Goal: Check status: Check status

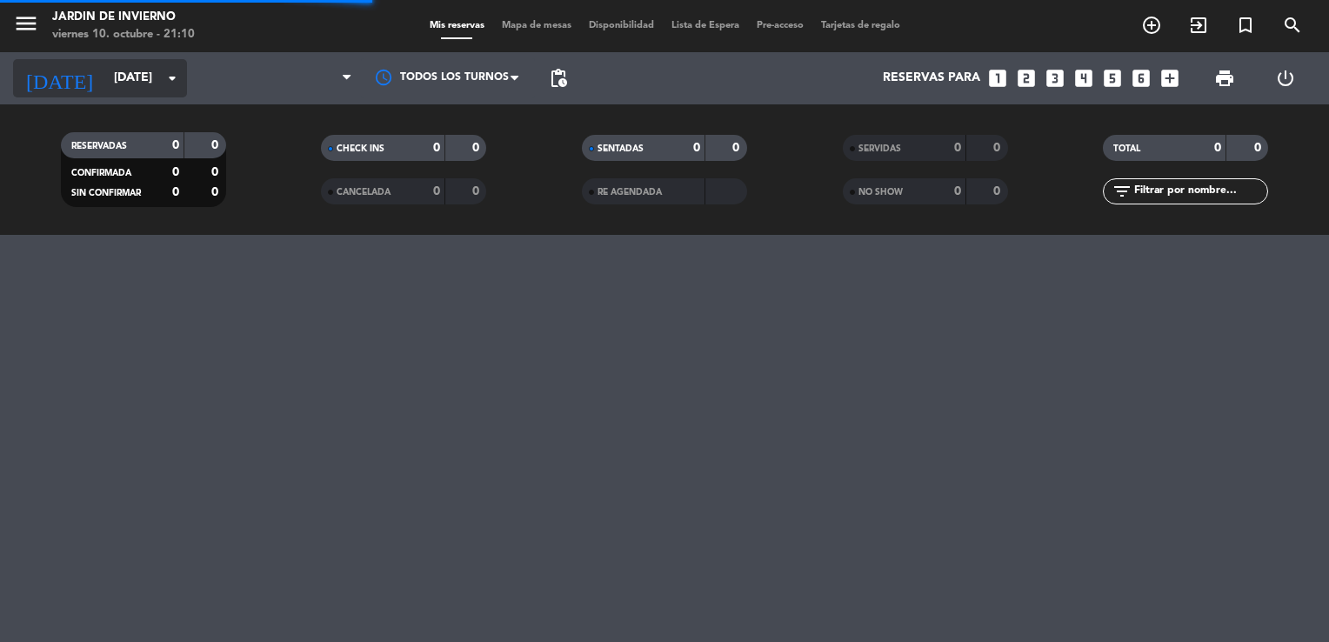
click at [105, 86] on input "[DATE]" at bounding box center [187, 78] width 165 height 31
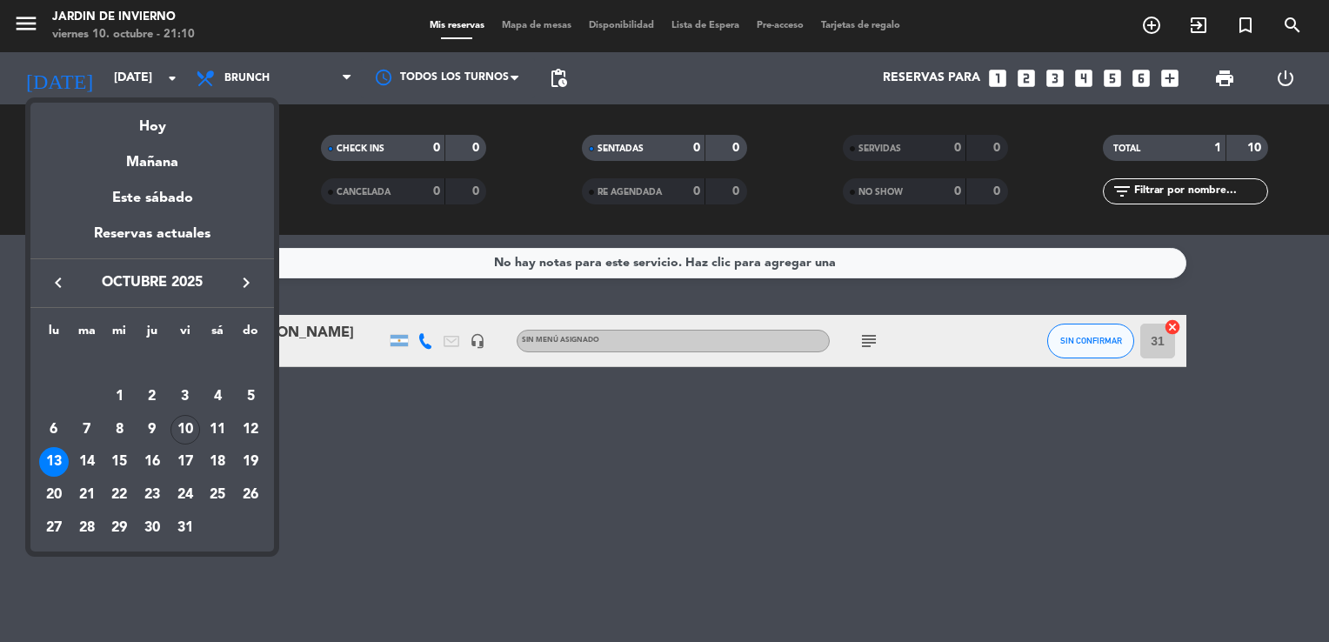
click at [563, 446] on div at bounding box center [664, 321] width 1329 height 642
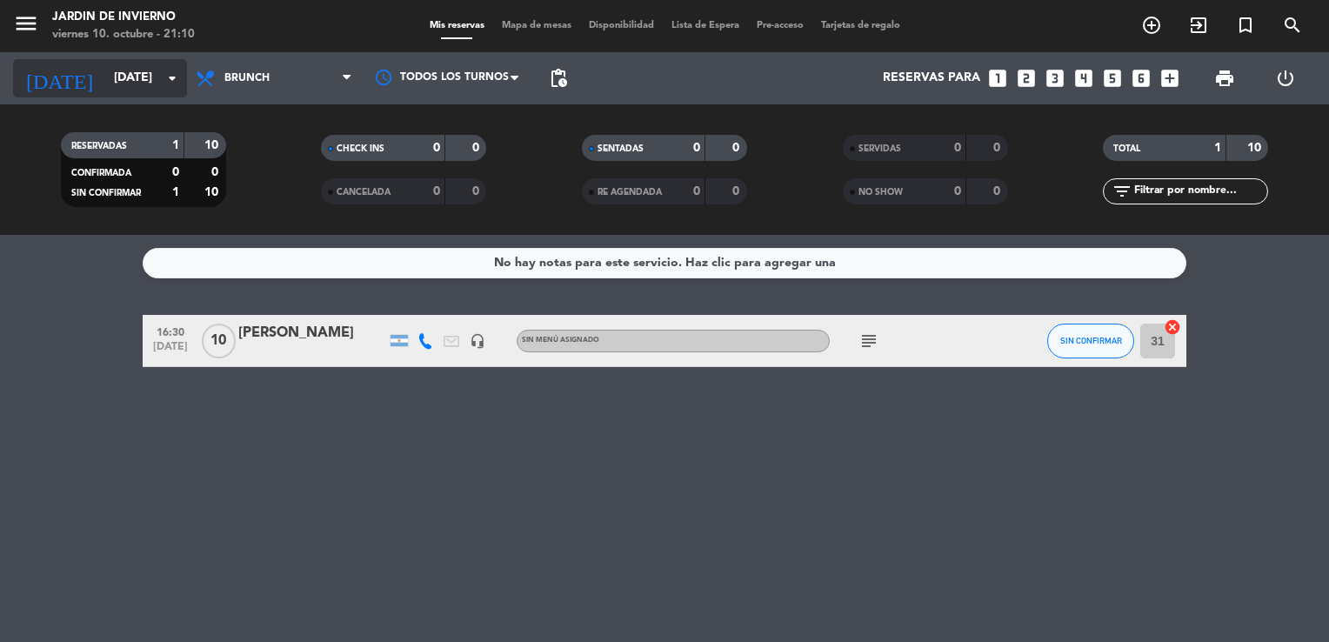
click at [130, 78] on input "[DATE]" at bounding box center [187, 78] width 165 height 31
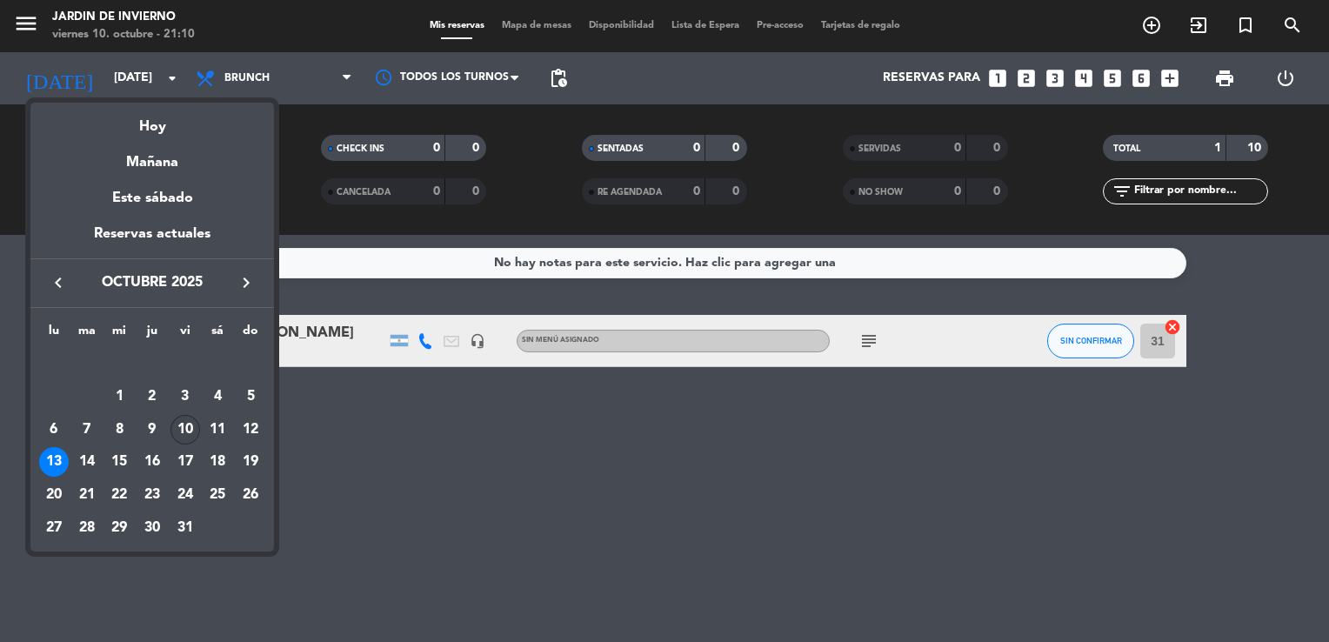
click at [191, 427] on div "10" at bounding box center [186, 430] width 30 height 30
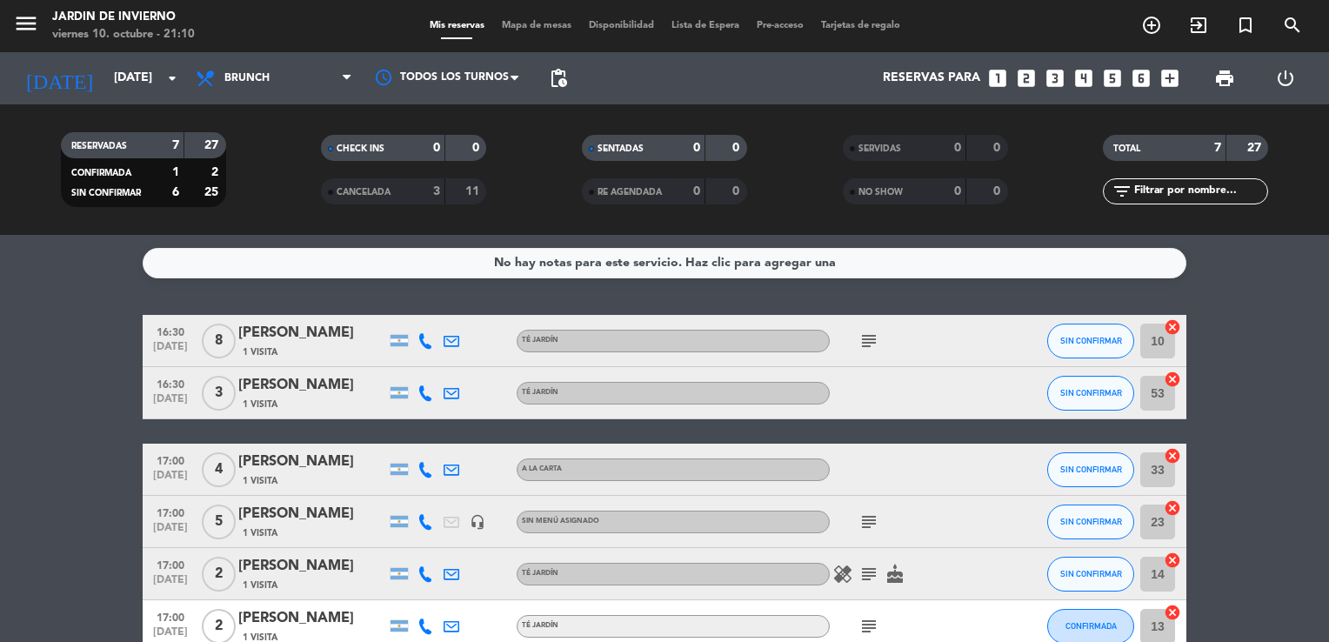
click at [1293, 410] on bookings-row "16:30 [DATE] 8 [PERSON_NAME] 1 Visita TÉ JARDÍN subject SIN CONFIRMAR 10 cancel…" at bounding box center [664, 510] width 1329 height 390
click at [251, 82] on span "Brunch" at bounding box center [246, 78] width 45 height 12
click at [245, 274] on ng-component "menu JARDIN DE INVIERNO [DATE] 10. octubre - 21:11 Mis reservas Mapa de mesas D…" at bounding box center [664, 321] width 1329 height 642
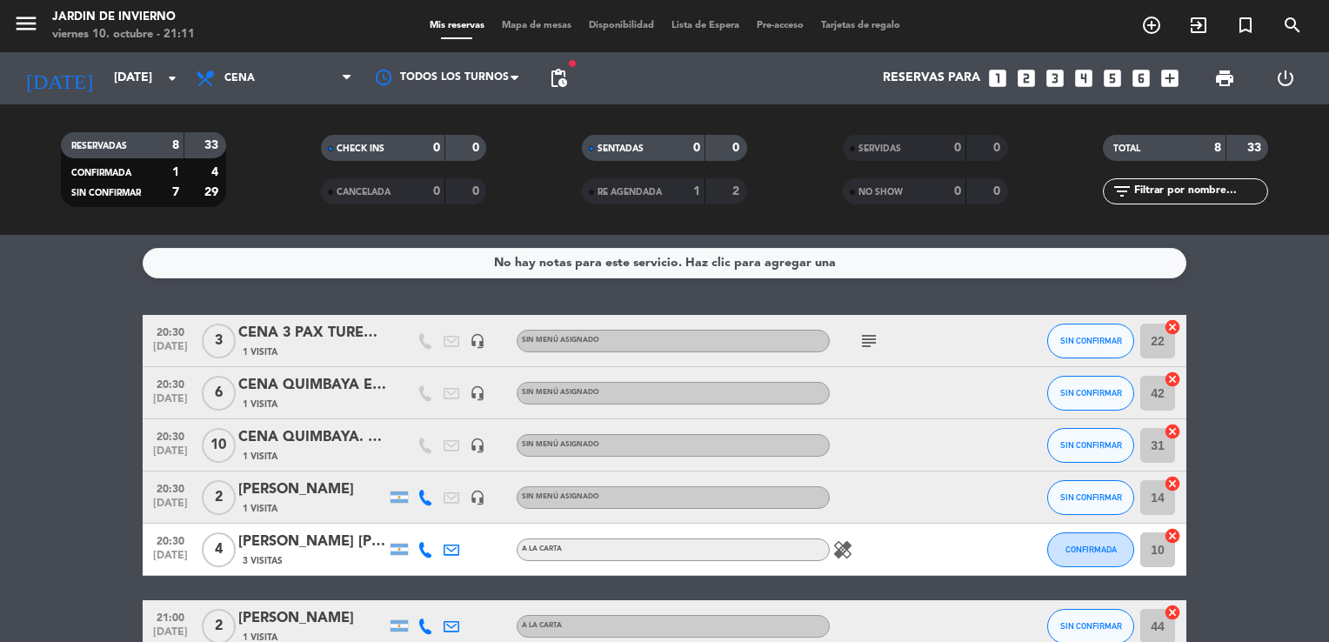
click at [1274, 451] on bookings-row "20:30 [DATE] 3 CENA 3 PAX TUREDUAR SA 1 Visita headset_mic Sin menú asignado su…" at bounding box center [664, 548] width 1329 height 466
click at [268, 77] on span "Cena" at bounding box center [274, 78] width 174 height 38
click at [110, 71] on input "[DATE]" at bounding box center [187, 78] width 165 height 31
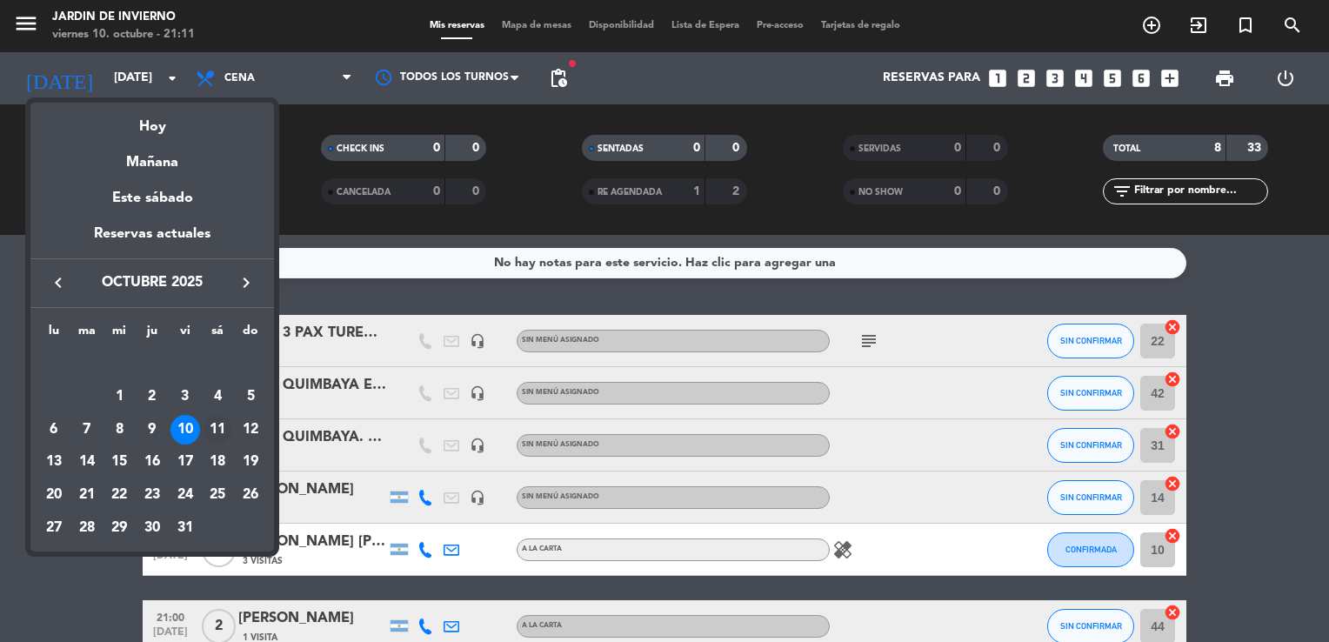
click at [217, 433] on div "11" at bounding box center [218, 430] width 30 height 30
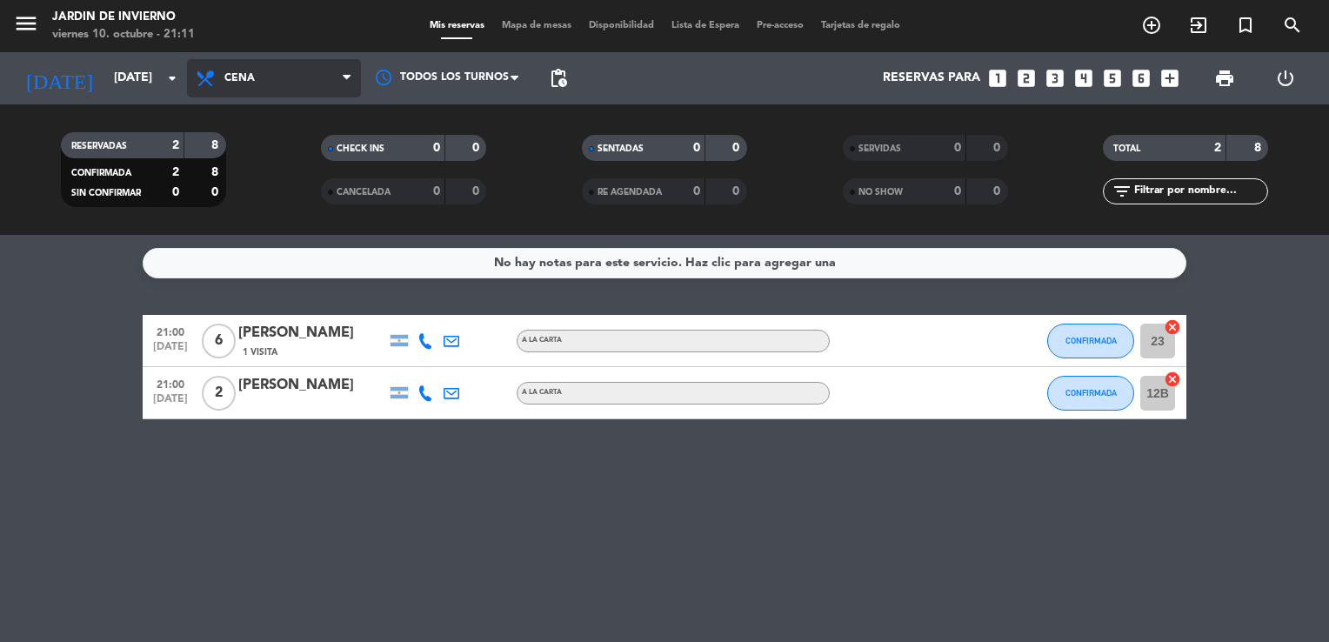
click at [247, 87] on span "Cena" at bounding box center [274, 78] width 174 height 38
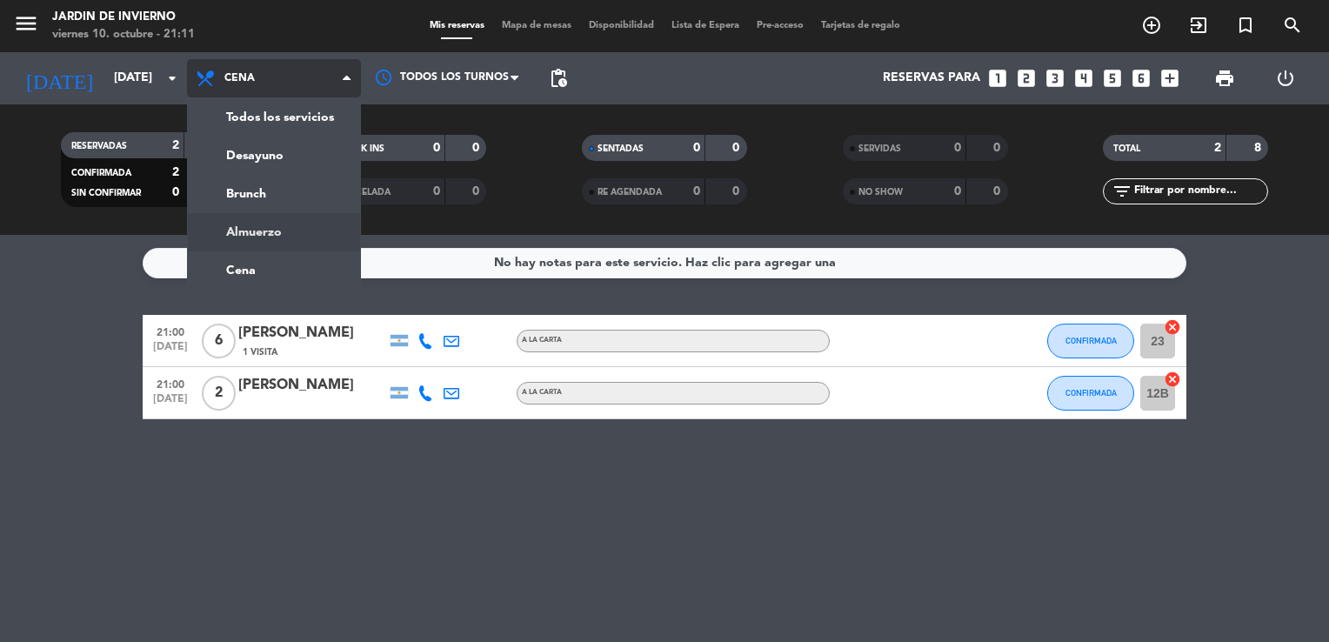
click at [237, 230] on div "menu JARDIN DE INVIERNO [DATE] 10. octubre - 21:11 Mis reservas Mapa de mesas D…" at bounding box center [664, 117] width 1329 height 235
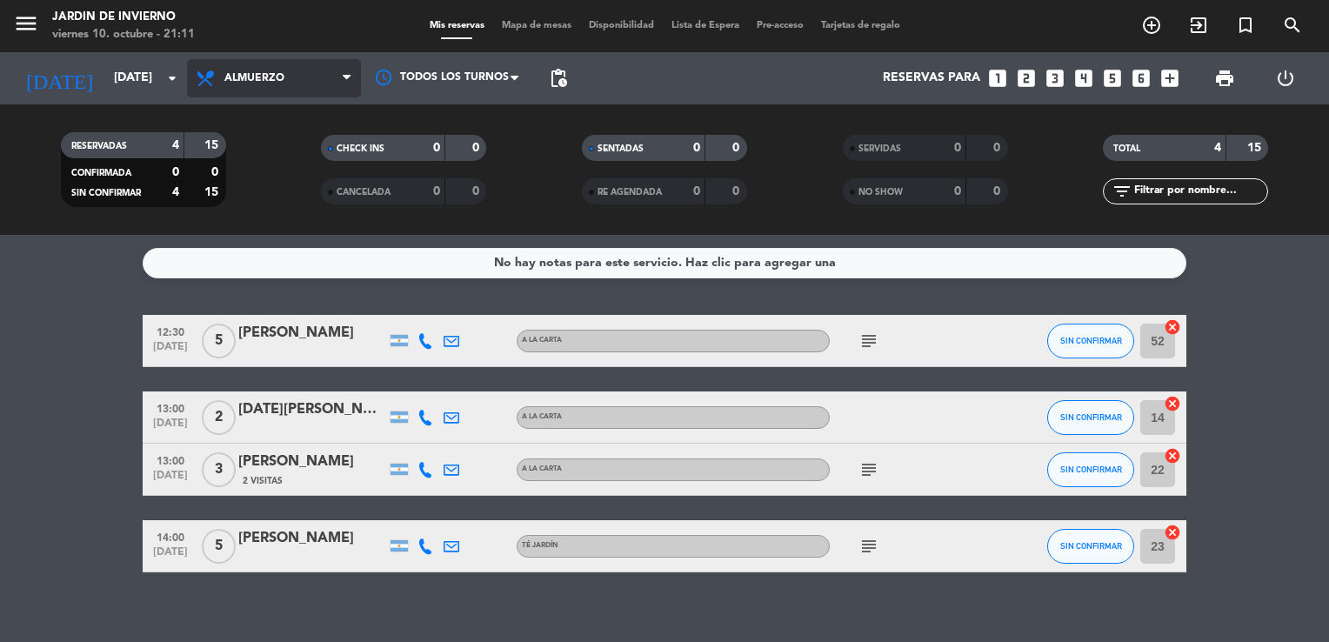
click at [247, 76] on span "Almuerzo" at bounding box center [254, 78] width 60 height 12
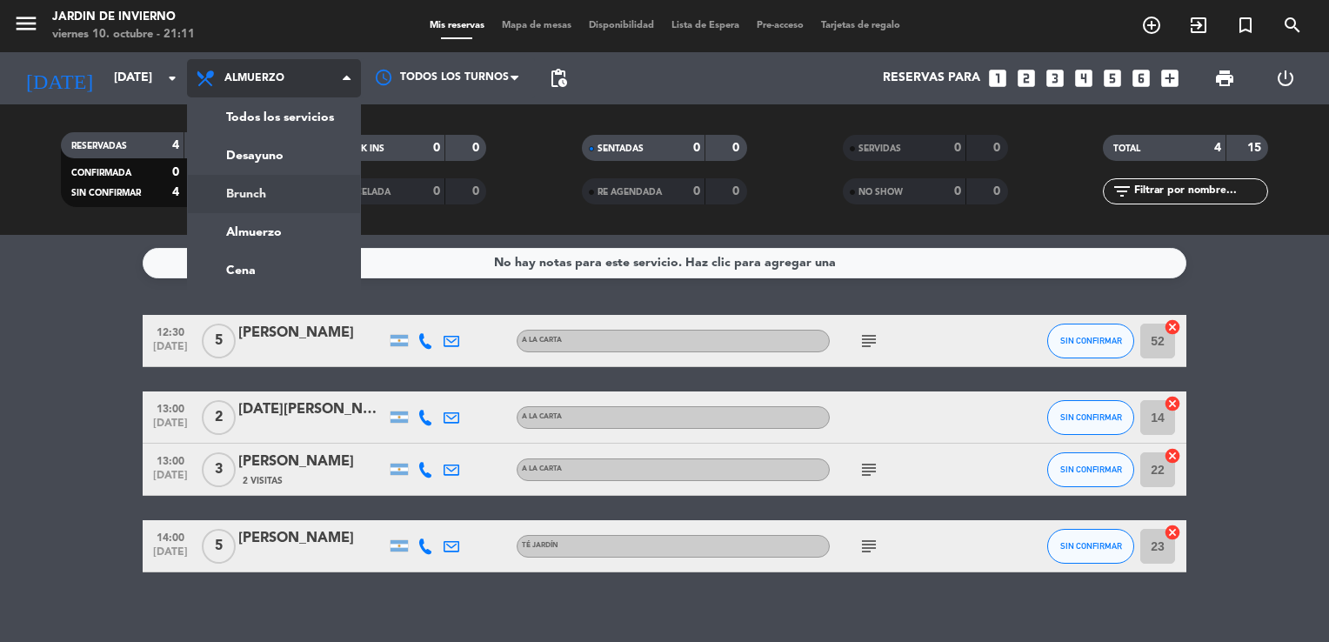
click at [237, 190] on div "menu JARDIN DE INVIERNO [DATE] 10. octubre - 21:11 Mis reservas Mapa de mesas D…" at bounding box center [664, 117] width 1329 height 235
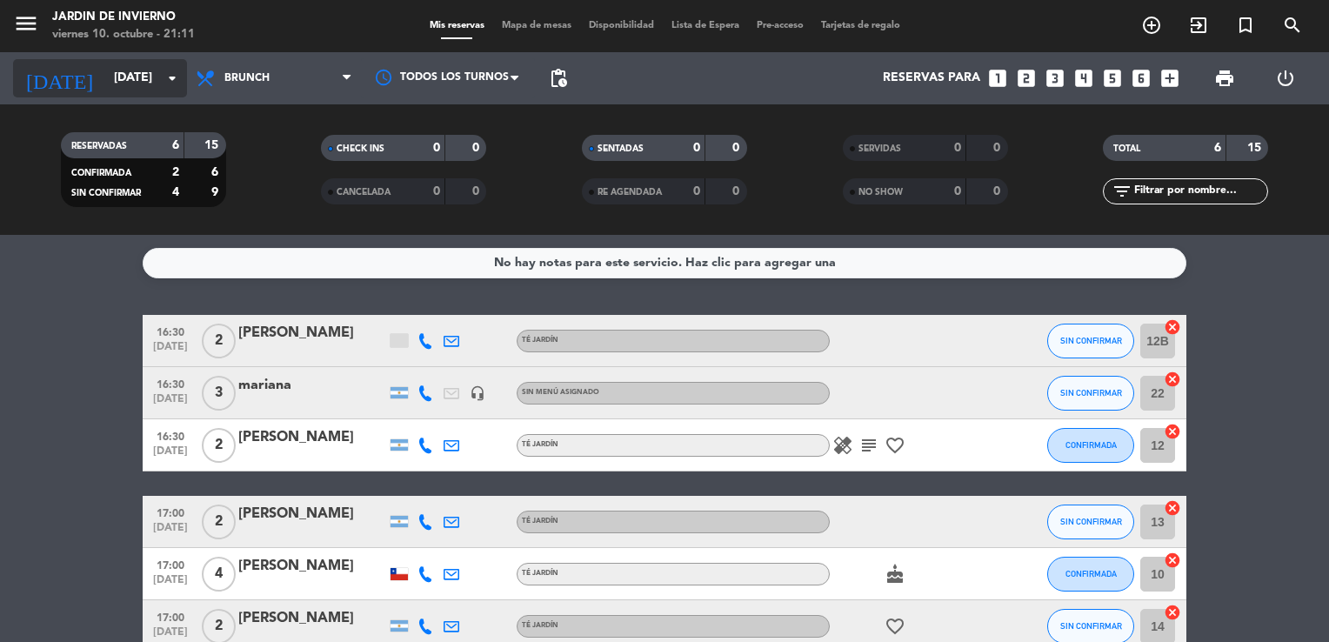
click at [124, 82] on input "[DATE]" at bounding box center [187, 78] width 165 height 31
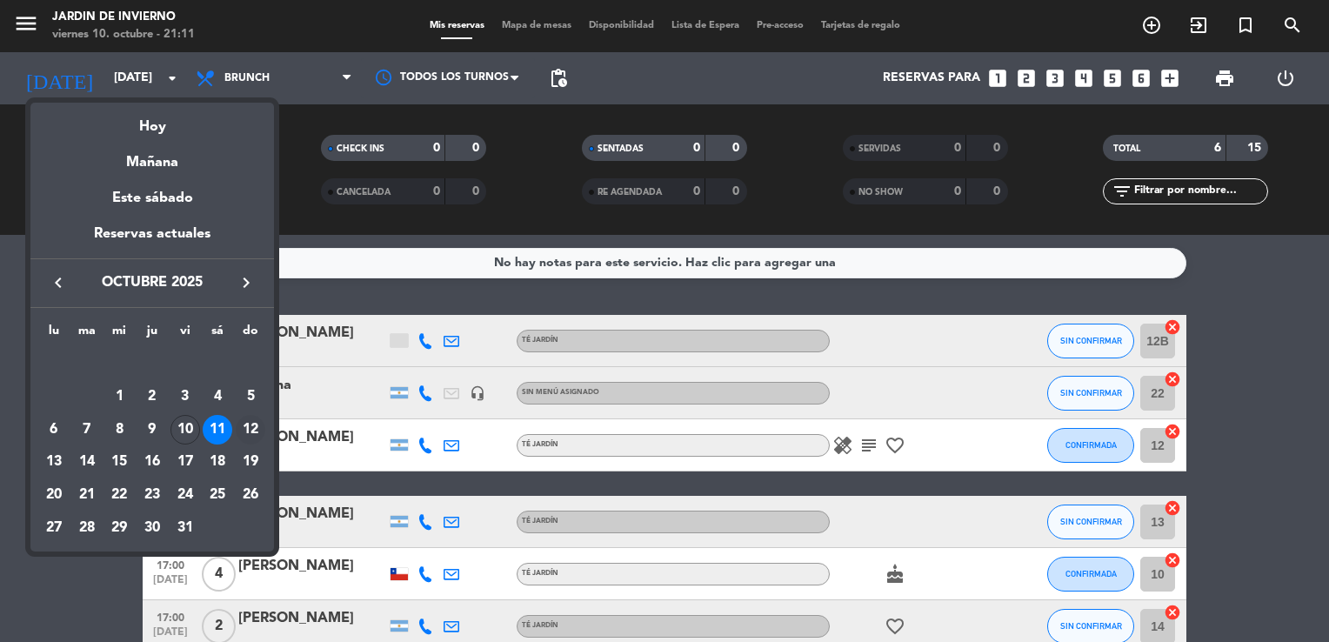
click at [251, 426] on div "12" at bounding box center [251, 430] width 30 height 30
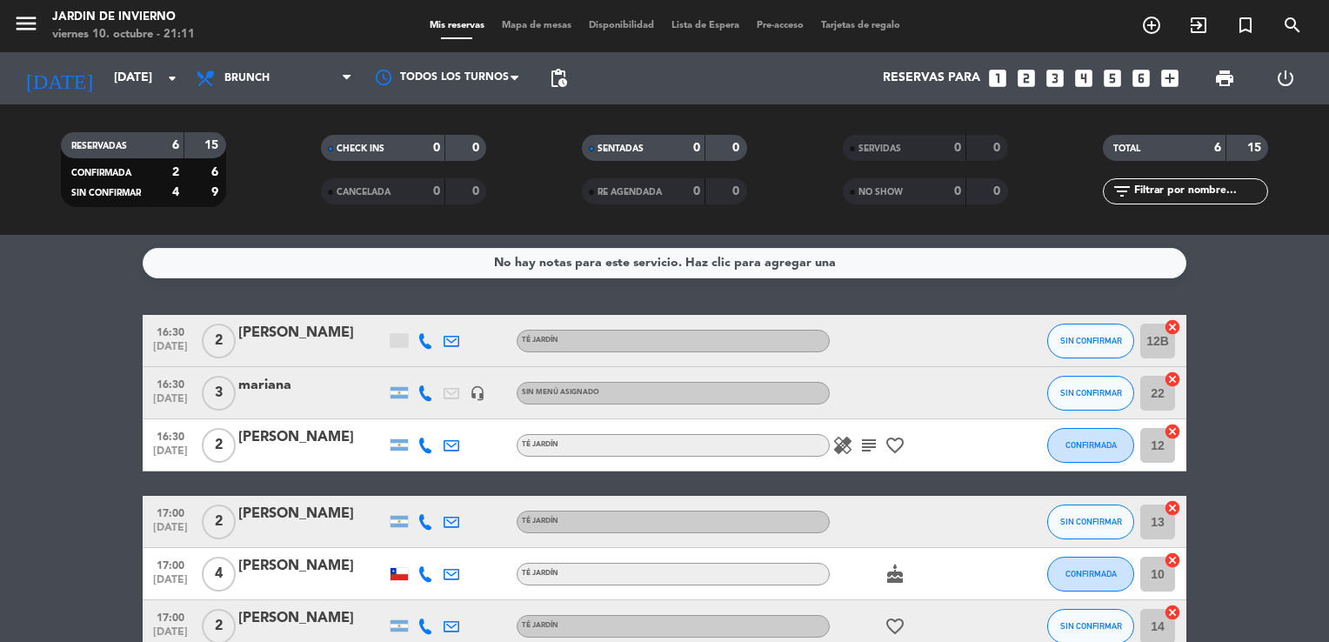
type input "[DATE]"
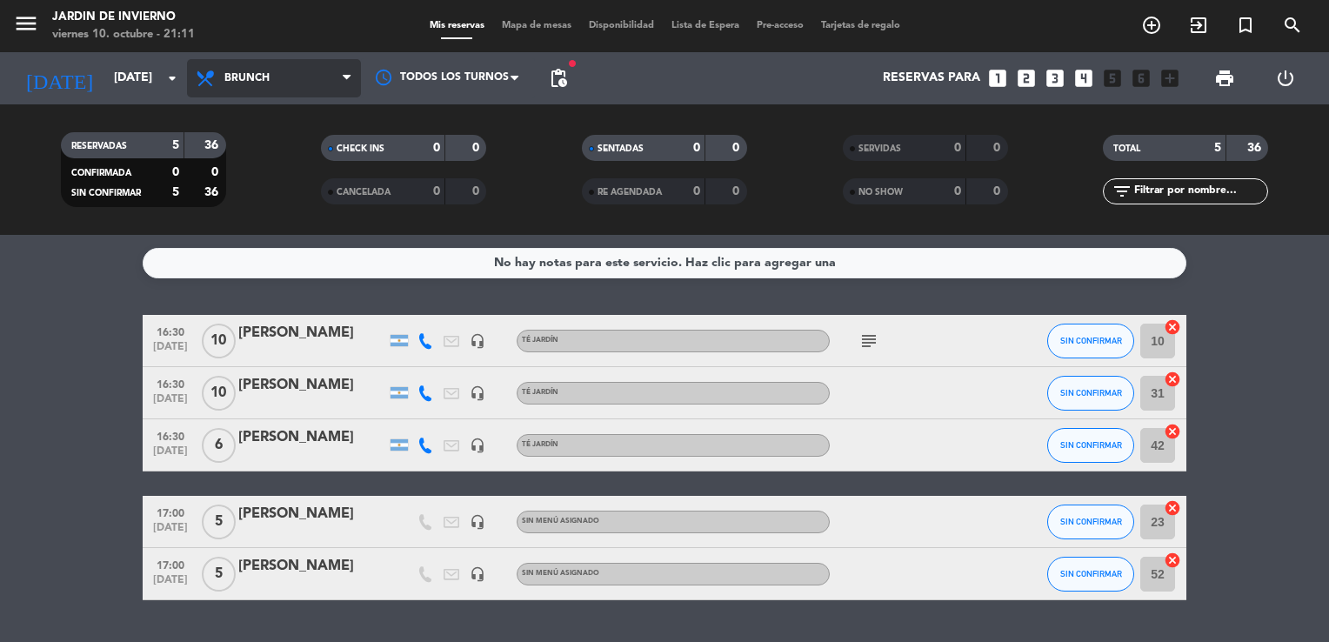
click at [257, 84] on span "Brunch" at bounding box center [246, 78] width 45 height 12
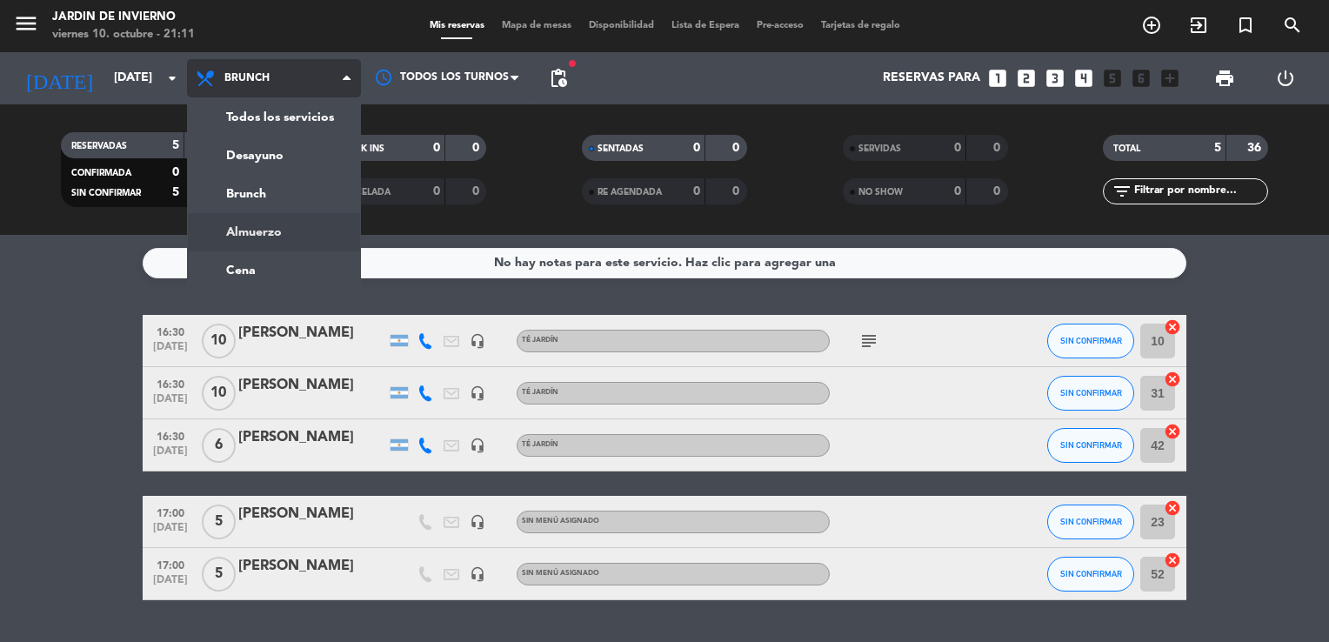
click at [244, 231] on div "menu JARDIN DE INVIERNO [DATE] 10. octubre - 21:11 Mis reservas Mapa de mesas D…" at bounding box center [664, 117] width 1329 height 235
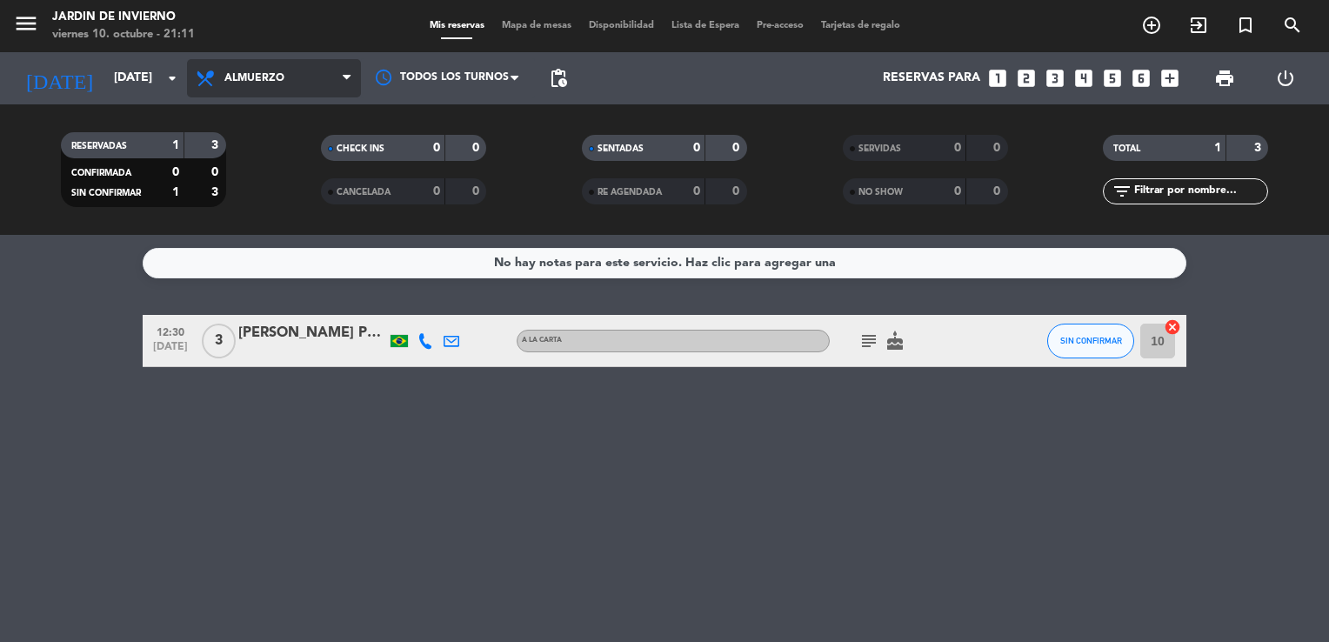
click at [248, 63] on span "Almuerzo" at bounding box center [274, 78] width 174 height 38
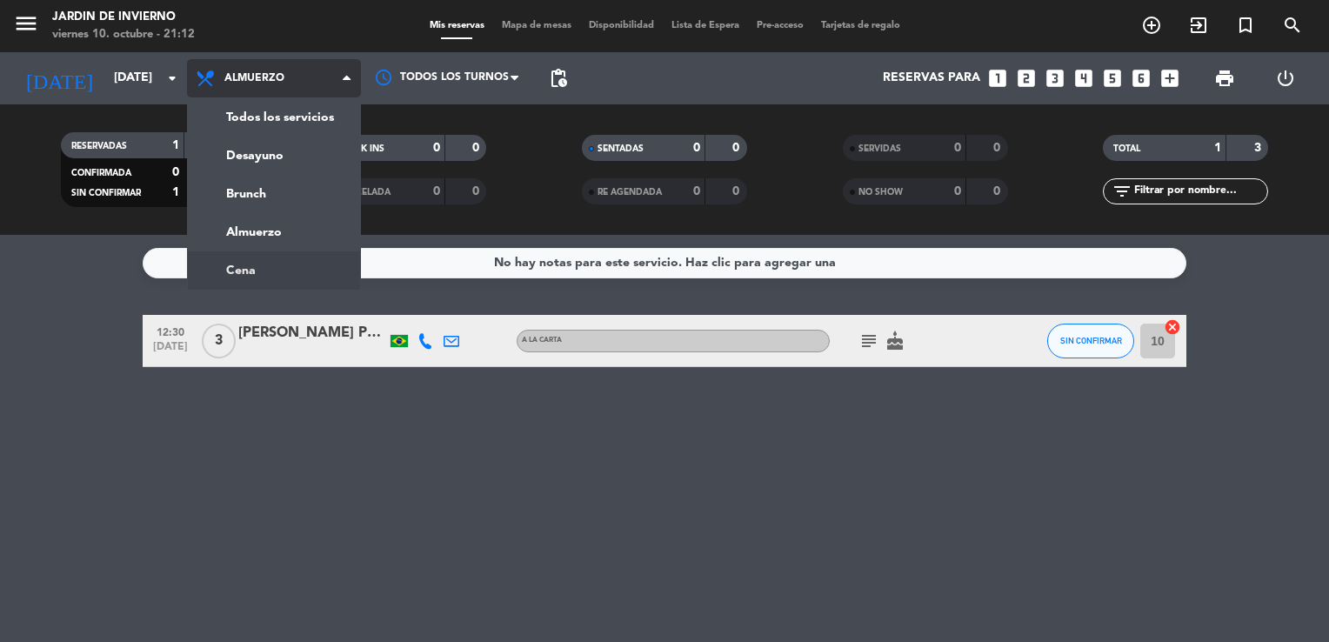
click at [237, 263] on ng-component "menu JARDIN DE INVIERNO [DATE] 10. octubre - 21:12 Mis reservas Mapa de mesas D…" at bounding box center [664, 321] width 1329 height 642
